Goal: Task Accomplishment & Management: Use online tool/utility

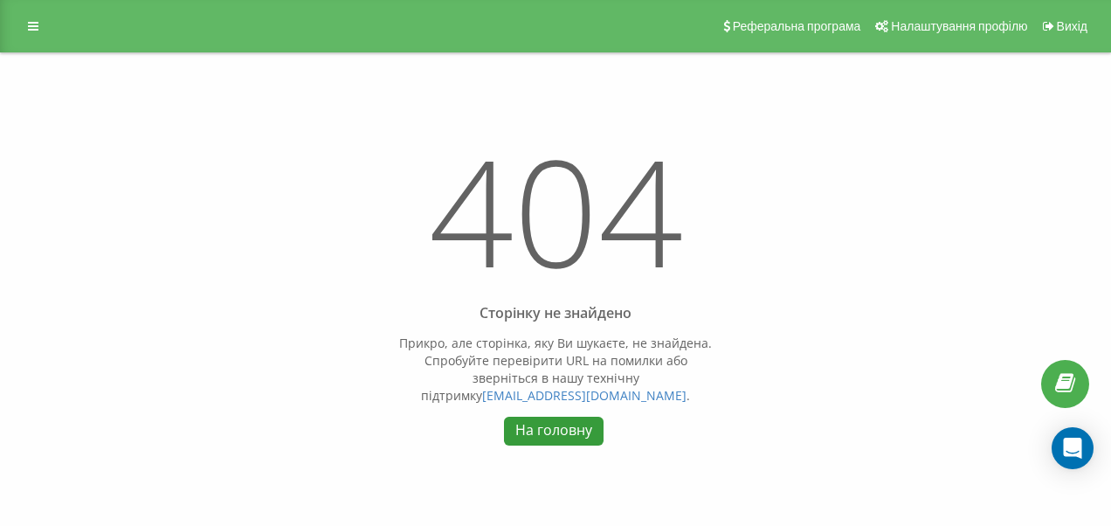
click at [579, 431] on link "На головну" at bounding box center [553, 431] width 99 height 29
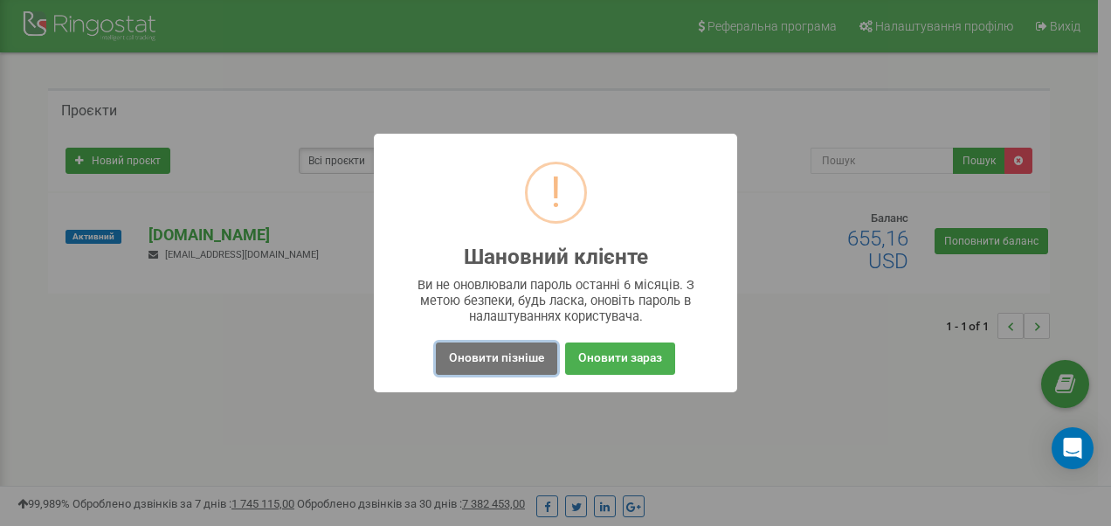
drag, startPoint x: 493, startPoint y: 363, endPoint x: 465, endPoint y: 348, distance: 32.1
click at [492, 362] on button "Оновити пізніше" at bounding box center [496, 358] width 121 height 32
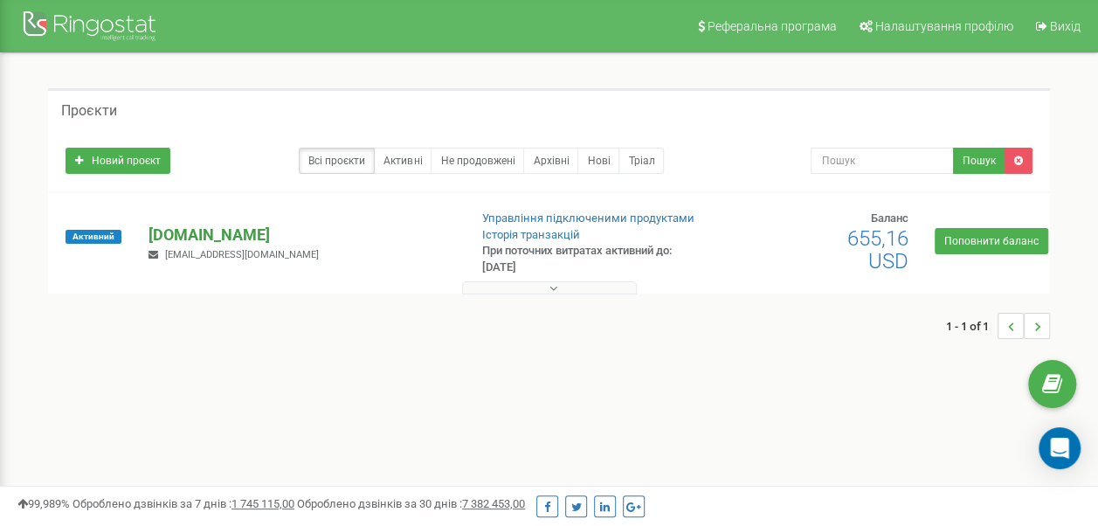
click at [173, 238] on p "[DOMAIN_NAME]" at bounding box center [300, 235] width 305 height 23
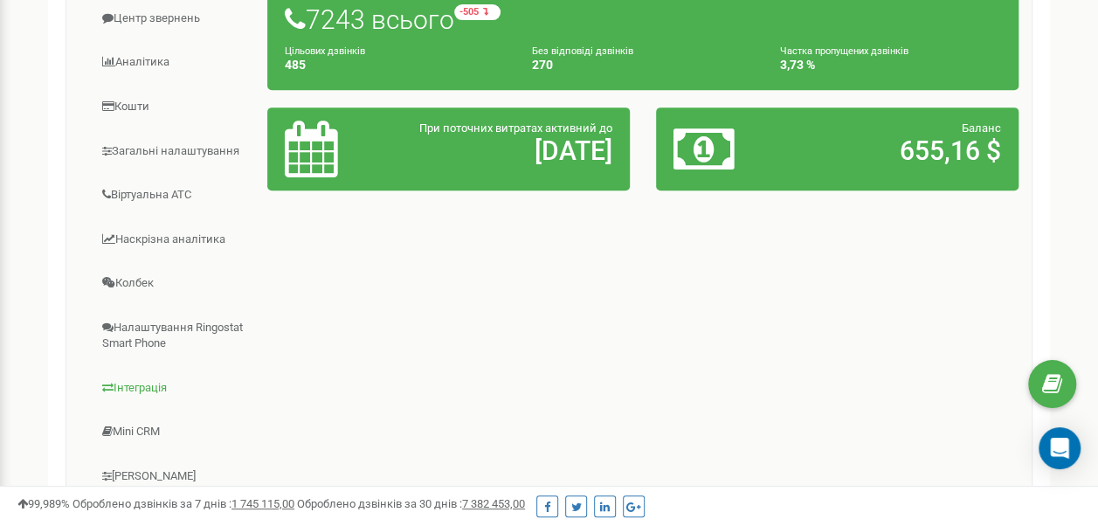
scroll to position [262, 0]
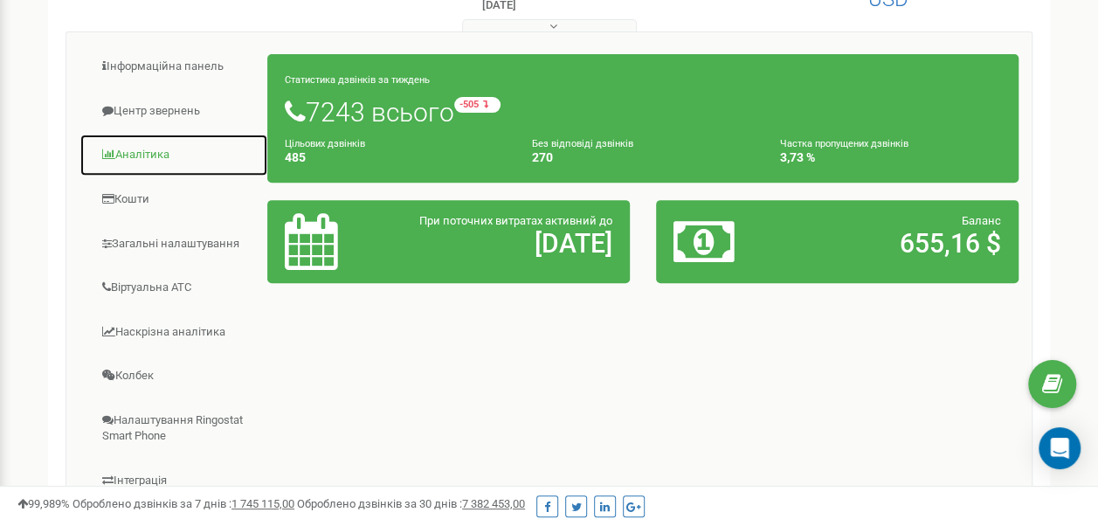
click at [166, 143] on link "Аналiтика" at bounding box center [173, 155] width 189 height 43
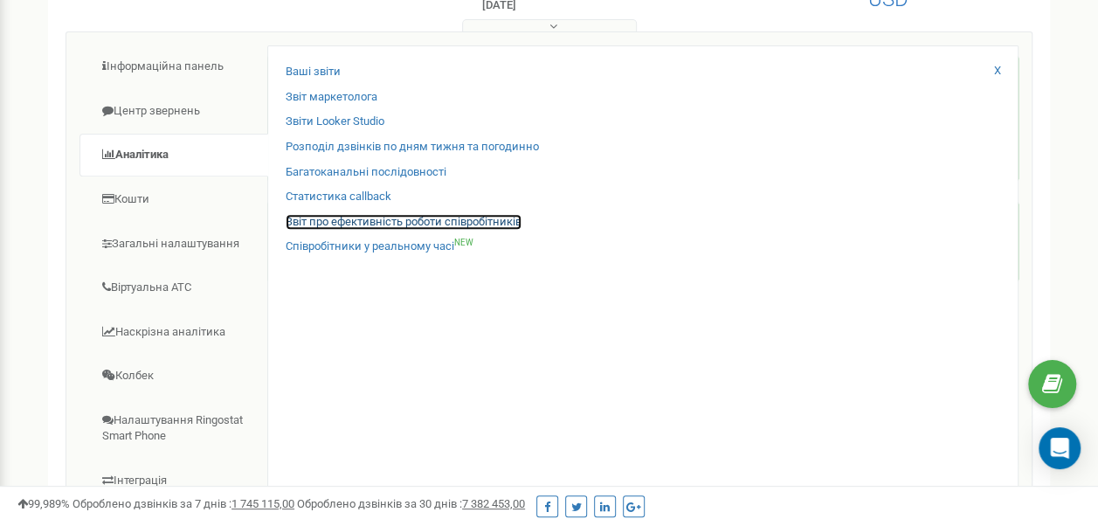
click at [328, 227] on link "Звіт про ефективність роботи співробітників" at bounding box center [404, 222] width 236 height 17
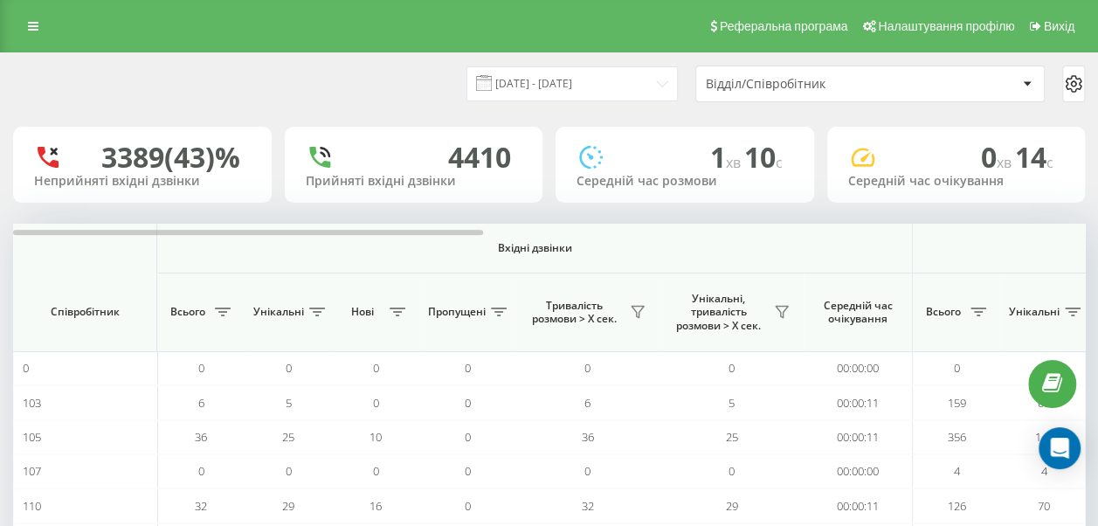
click at [741, 89] on div "Відділ/Співробітник" at bounding box center [810, 84] width 209 height 15
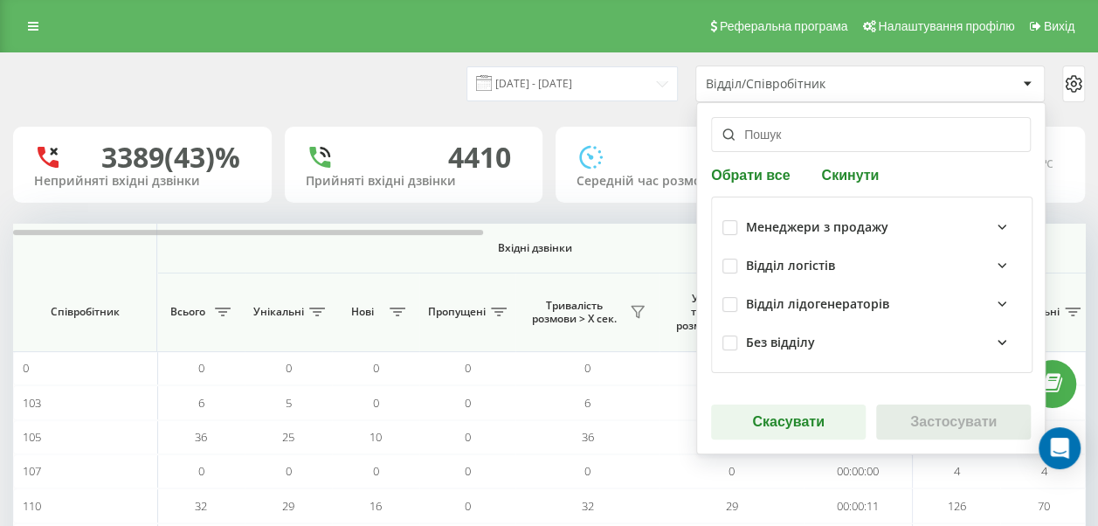
click at [725, 218] on div "Менеджери з продажу" at bounding box center [871, 227] width 299 height 38
click at [768, 178] on button "Обрати все" at bounding box center [753, 174] width 84 height 17
checkbox input "true"
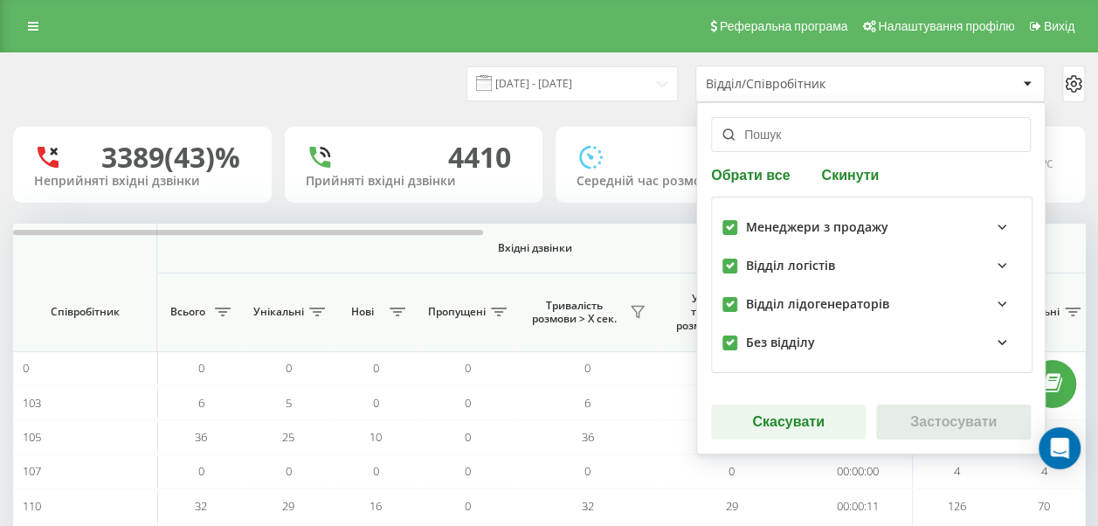
checkbox input "true"
click at [978, 418] on button "Застосувати" at bounding box center [953, 421] width 155 height 35
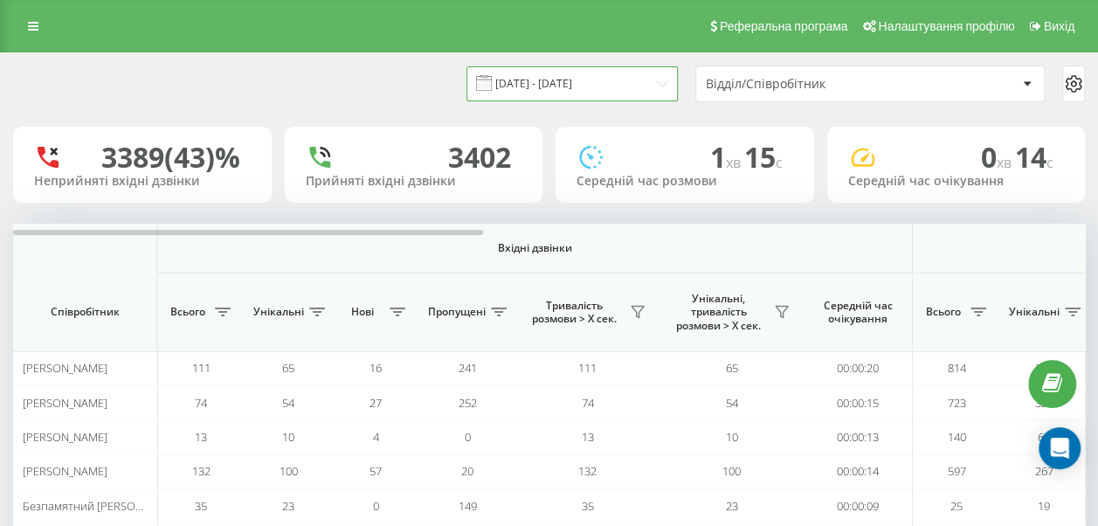
click at [555, 98] on input "22.08.2025 - 22.09.2025" at bounding box center [571, 83] width 211 height 34
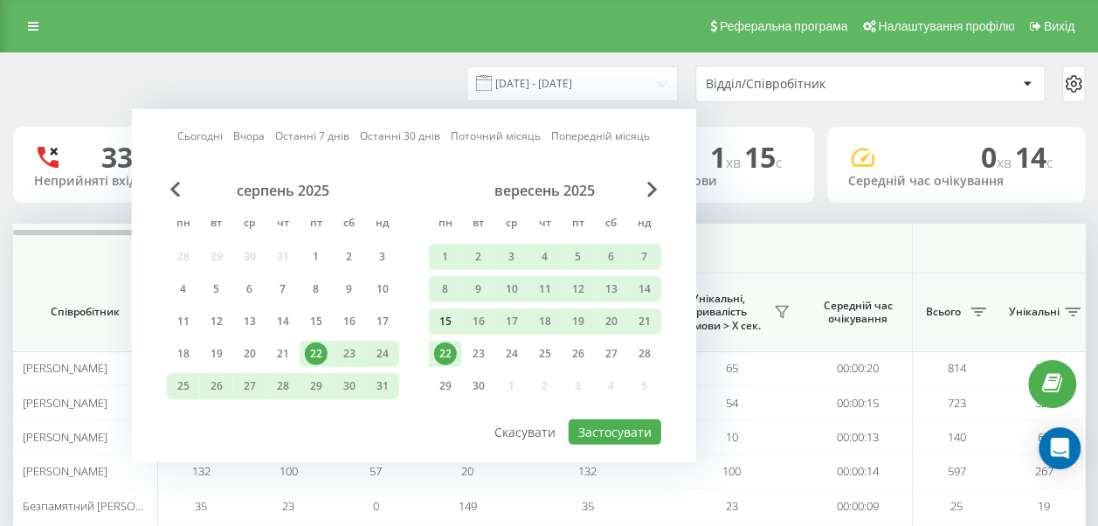
click at [446, 316] on div "15" at bounding box center [445, 321] width 23 height 23
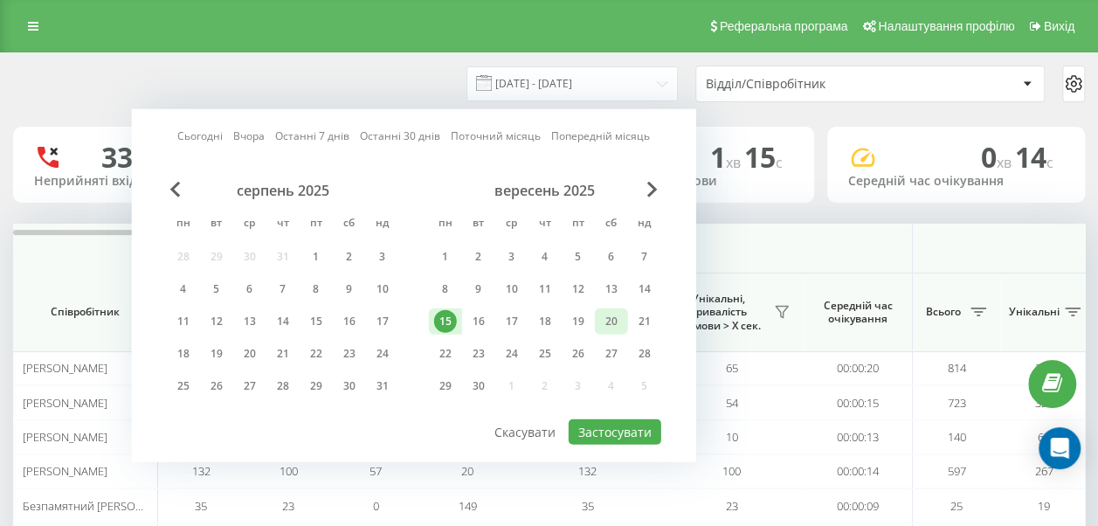
click at [620, 321] on div "20" at bounding box center [611, 321] width 23 height 23
click at [622, 321] on div "20" at bounding box center [611, 321] width 33 height 26
click at [576, 321] on div "19" at bounding box center [578, 321] width 23 height 23
click at [451, 314] on div "15" at bounding box center [445, 321] width 23 height 23
click at [648, 311] on div "21" at bounding box center [644, 321] width 23 height 23
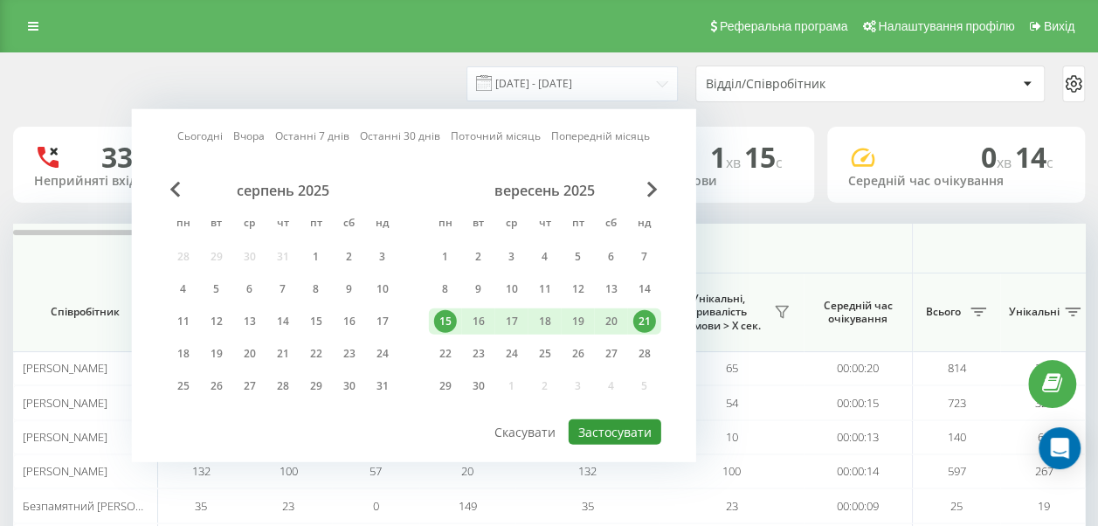
click at [617, 424] on button "Застосувати" at bounding box center [615, 431] width 93 height 25
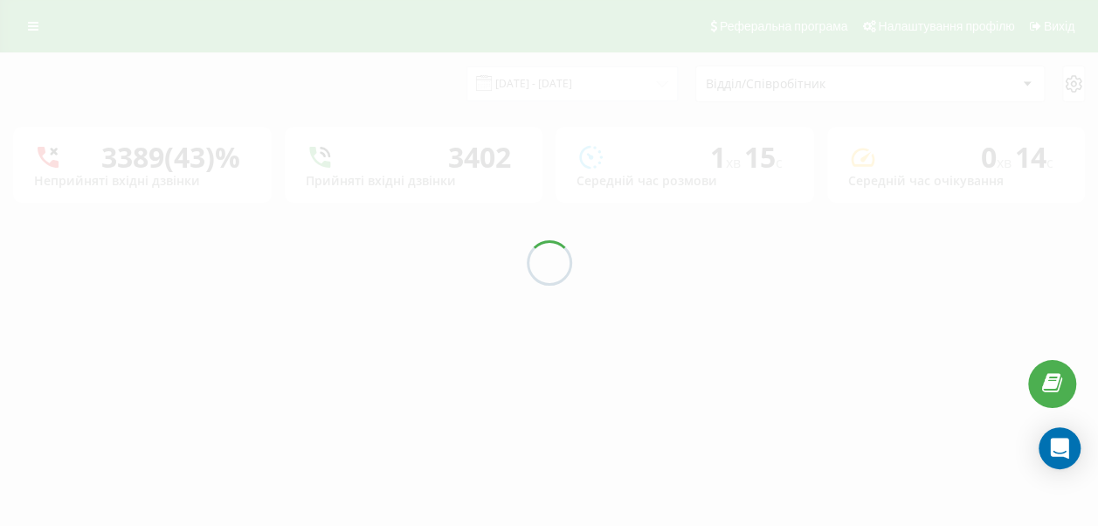
type input "15.09.2025 - 21.09.2025"
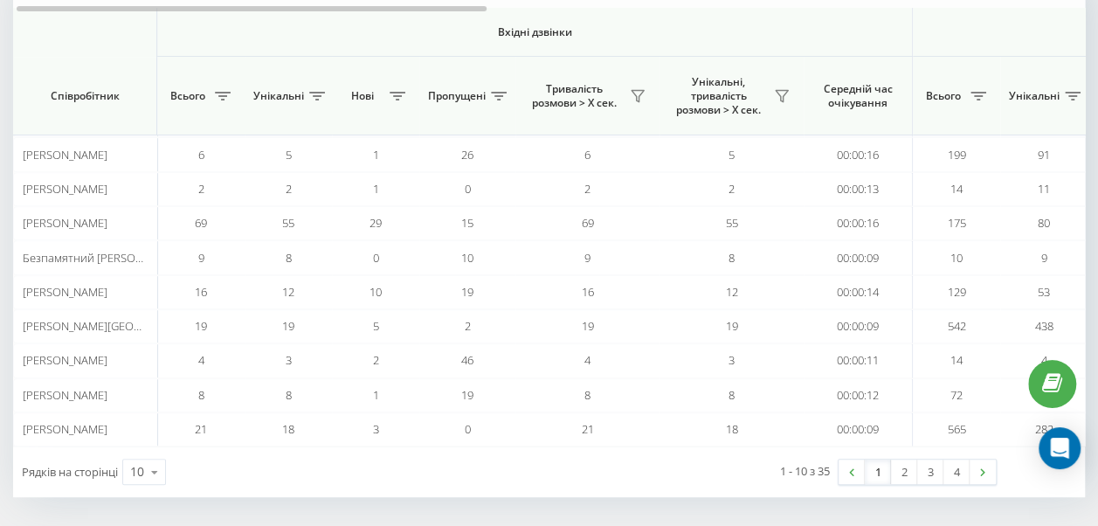
scroll to position [248, 0]
click at [132, 463] on div "10" at bounding box center [137, 471] width 14 height 17
click at [146, 443] on span "100" at bounding box center [140, 446] width 21 height 17
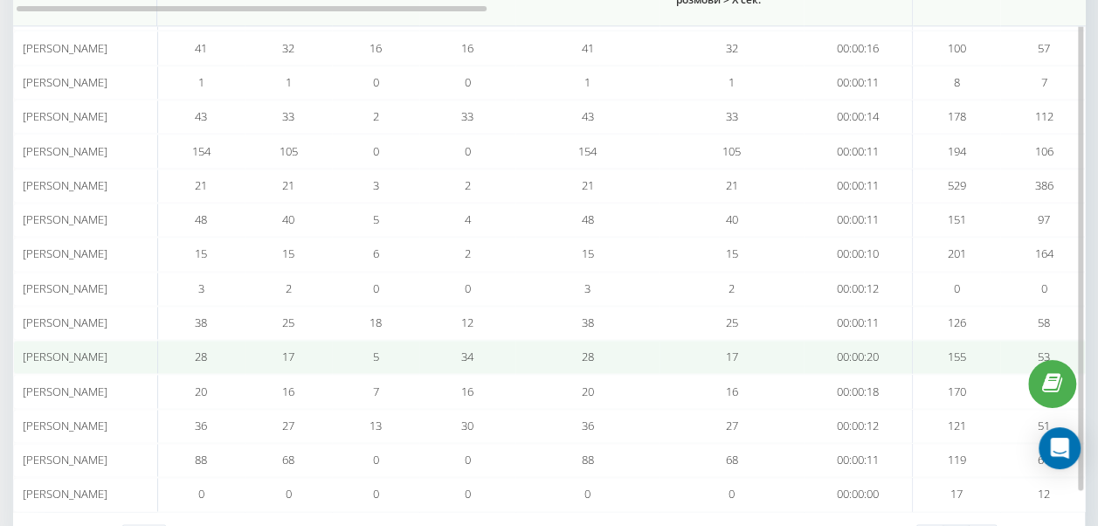
scroll to position [1092, 0]
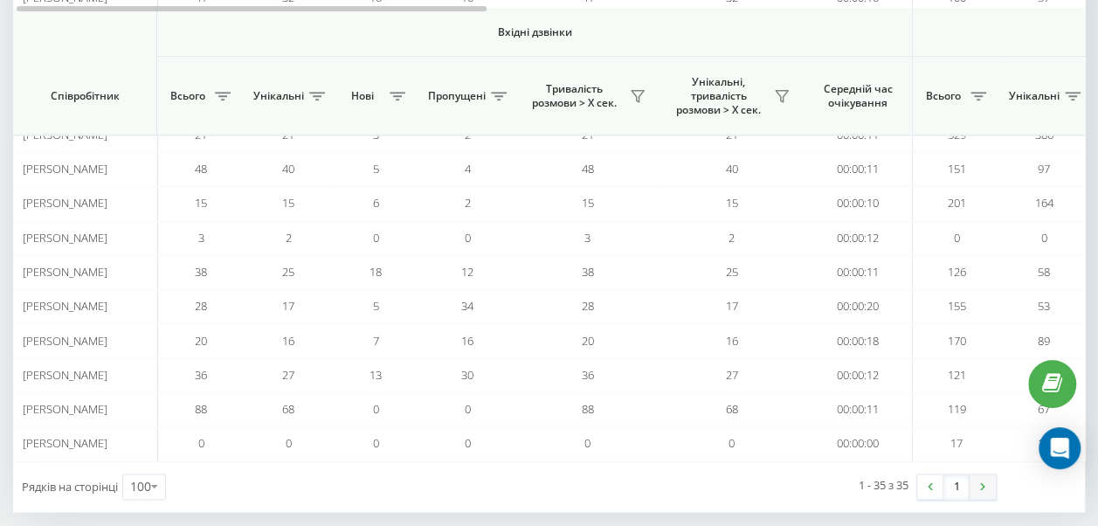
click at [978, 474] on link at bounding box center [982, 486] width 26 height 24
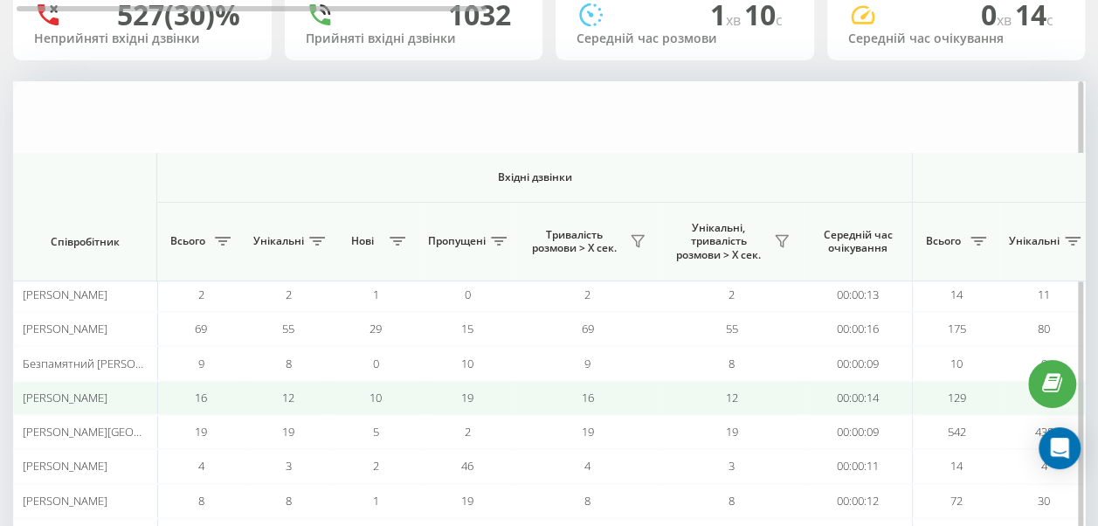
scroll to position [114, 0]
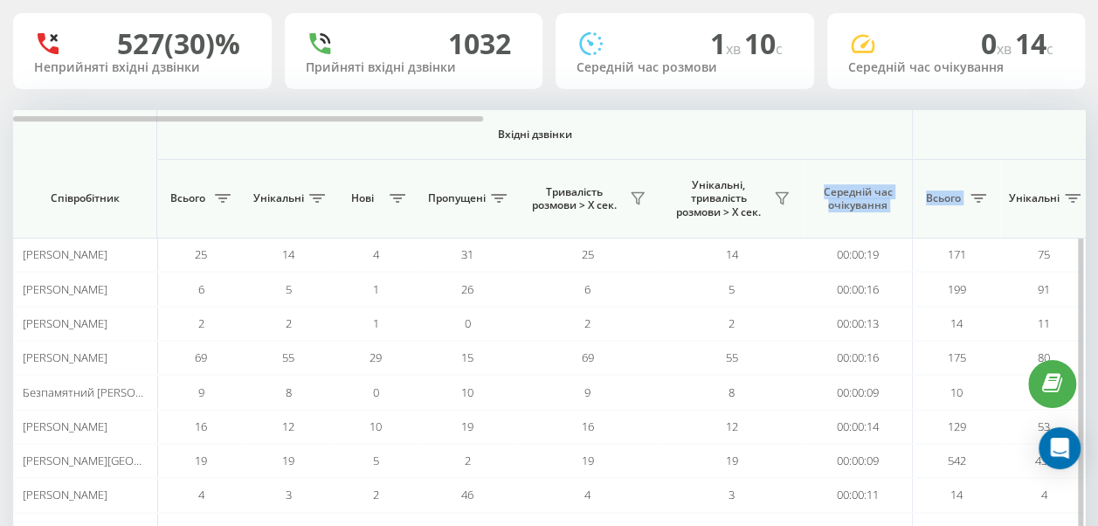
drag, startPoint x: 978, startPoint y: 223, endPoint x: 795, endPoint y: 231, distance: 183.6
drag, startPoint x: 968, startPoint y: 147, endPoint x: 758, endPoint y: 147, distance: 209.6
click at [758, 147] on th "Вхідні дзвінки" at bounding box center [534, 135] width 755 height 50
drag, startPoint x: 776, startPoint y: 147, endPoint x: 501, endPoint y: 130, distance: 275.6
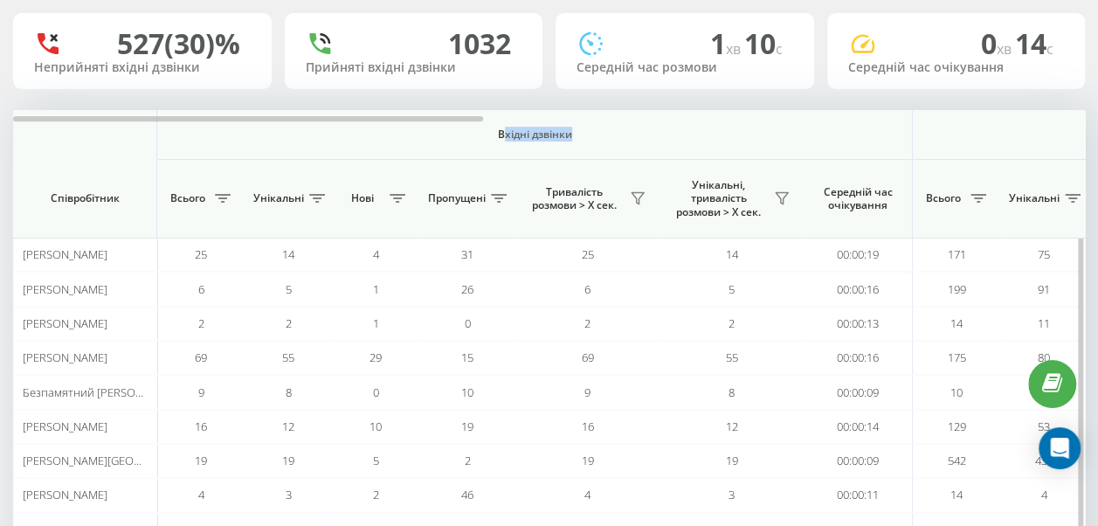
click at [501, 130] on th "Вхідні дзвінки" at bounding box center [534, 135] width 755 height 50
drag, startPoint x: 501, startPoint y: 130, endPoint x: 474, endPoint y: 132, distance: 27.1
click at [474, 132] on th "Вхідні дзвінки" at bounding box center [534, 135] width 755 height 50
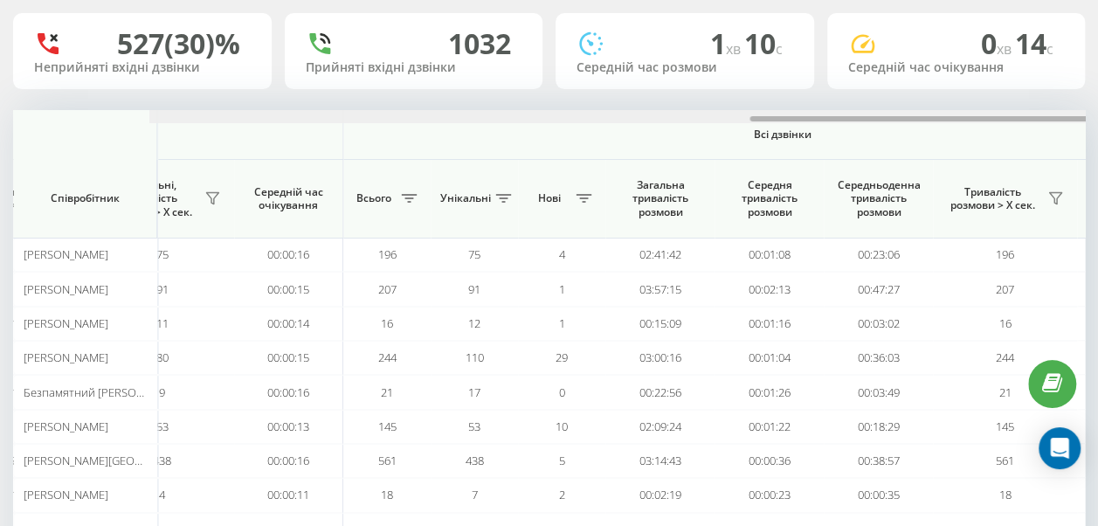
scroll to position [0, 1365]
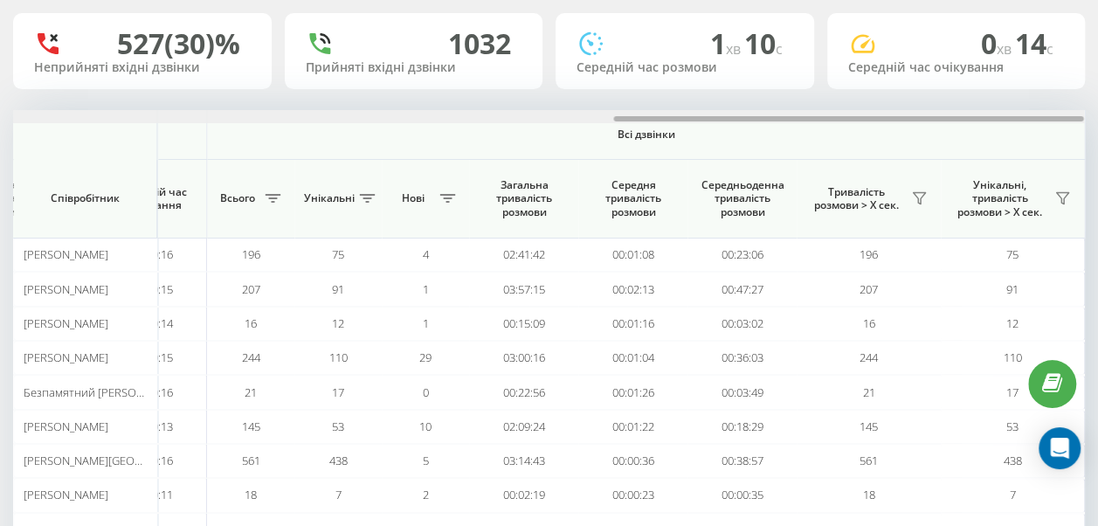
drag, startPoint x: 472, startPoint y: 116, endPoint x: 1114, endPoint y: 185, distance: 644.7
click at [1098, 185] on html "uts.ua Проекти uts.ua Дашборд Центр звернень Аналiтика Ваші звіти Звіт маркетол…" at bounding box center [549, 149] width 1098 height 526
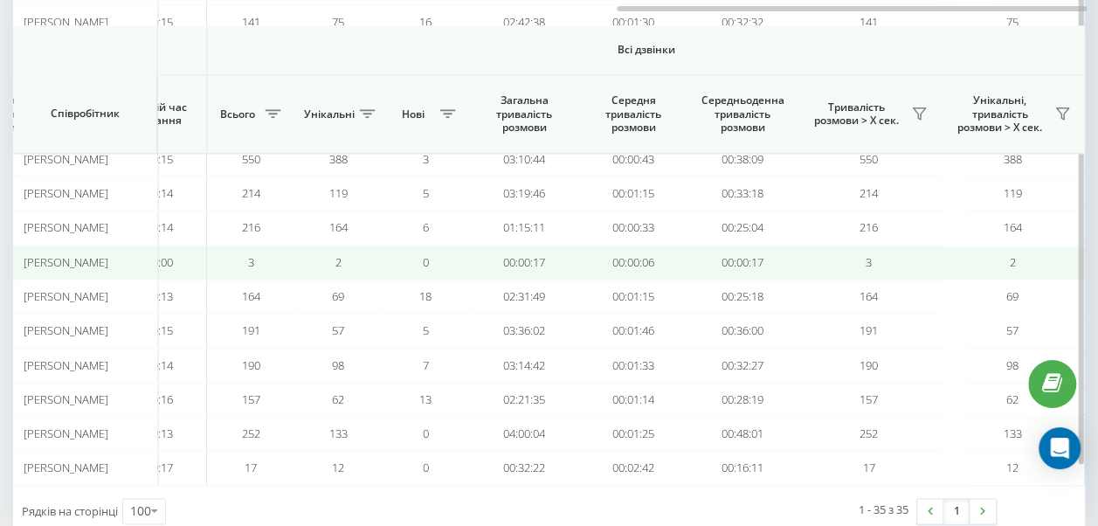
scroll to position [1092, 0]
